Goal: Task Accomplishment & Management: Manage account settings

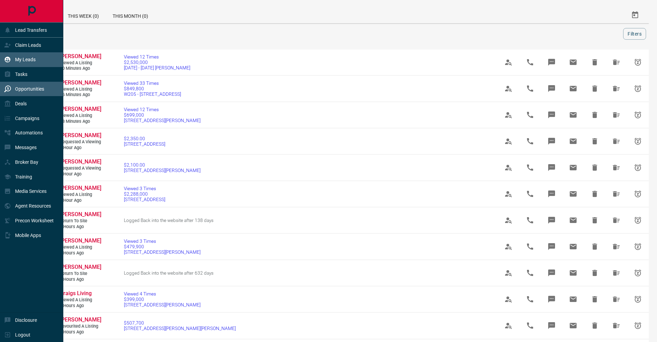
click at [7, 61] on icon at bounding box center [7, 59] width 7 height 7
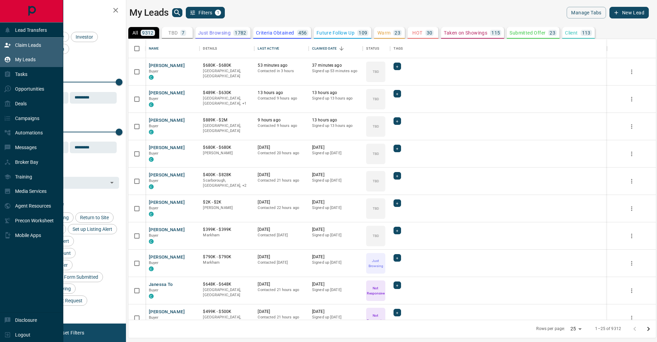
scroll to position [281, 528]
click at [38, 46] on p "Claim Leads" at bounding box center [28, 44] width 26 height 5
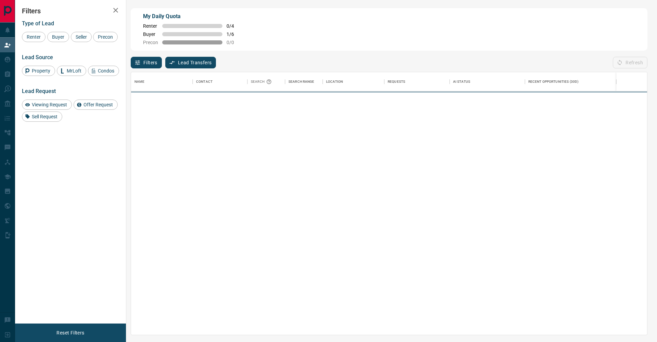
scroll to position [263, 516]
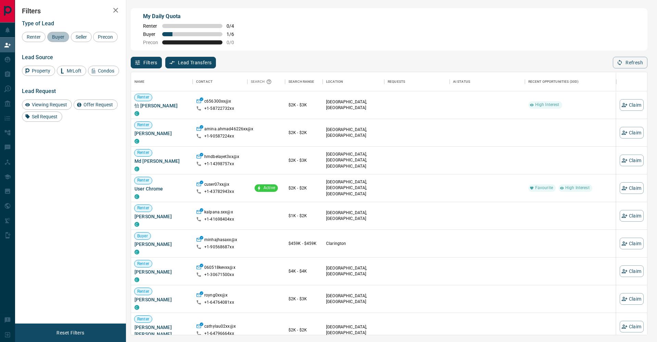
click at [68, 39] on div "Buyer" at bounding box center [58, 37] width 22 height 10
click at [78, 38] on span "Seller" at bounding box center [81, 36] width 16 height 5
drag, startPoint x: 41, startPoint y: 47, endPoint x: 108, endPoint y: 18, distance: 72.4
click at [96, 40] on span "Precon" at bounding box center [106, 36] width 20 height 5
click at [117, 13] on icon "button" at bounding box center [116, 10] width 8 height 8
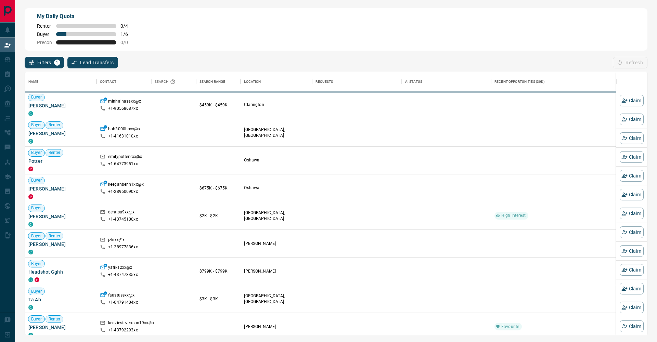
scroll to position [0, 0]
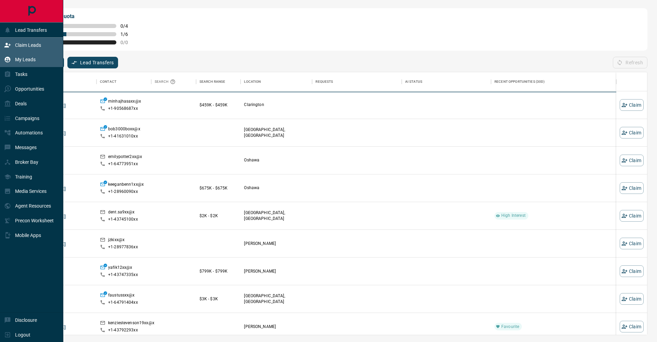
click at [17, 64] on div "My Leads" at bounding box center [20, 59] width 32 height 11
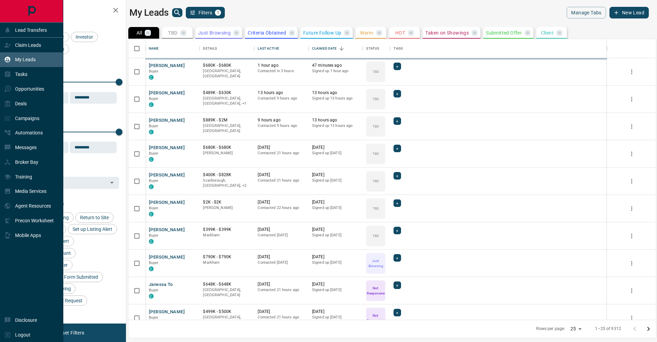
scroll to position [0, 0]
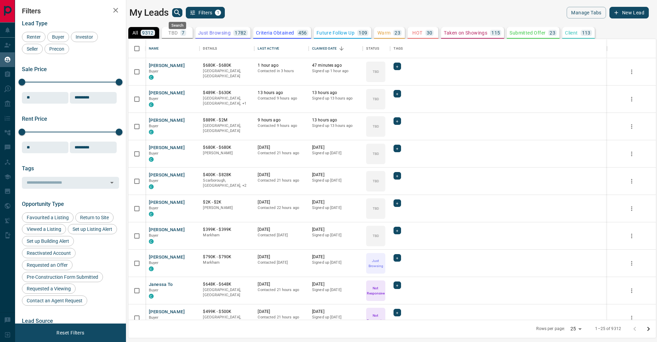
click at [180, 15] on icon "search button" at bounding box center [177, 13] width 8 height 8
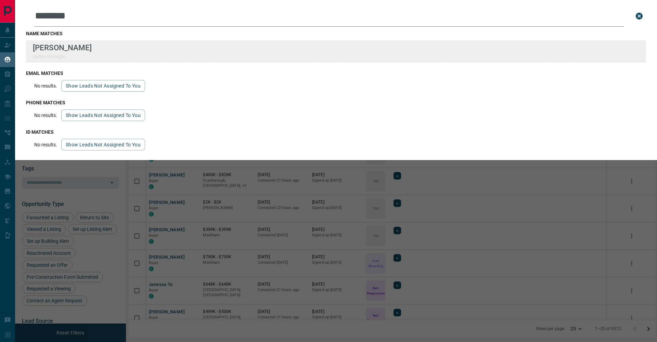
type input "********"
